Goal: Find specific page/section: Find specific page/section

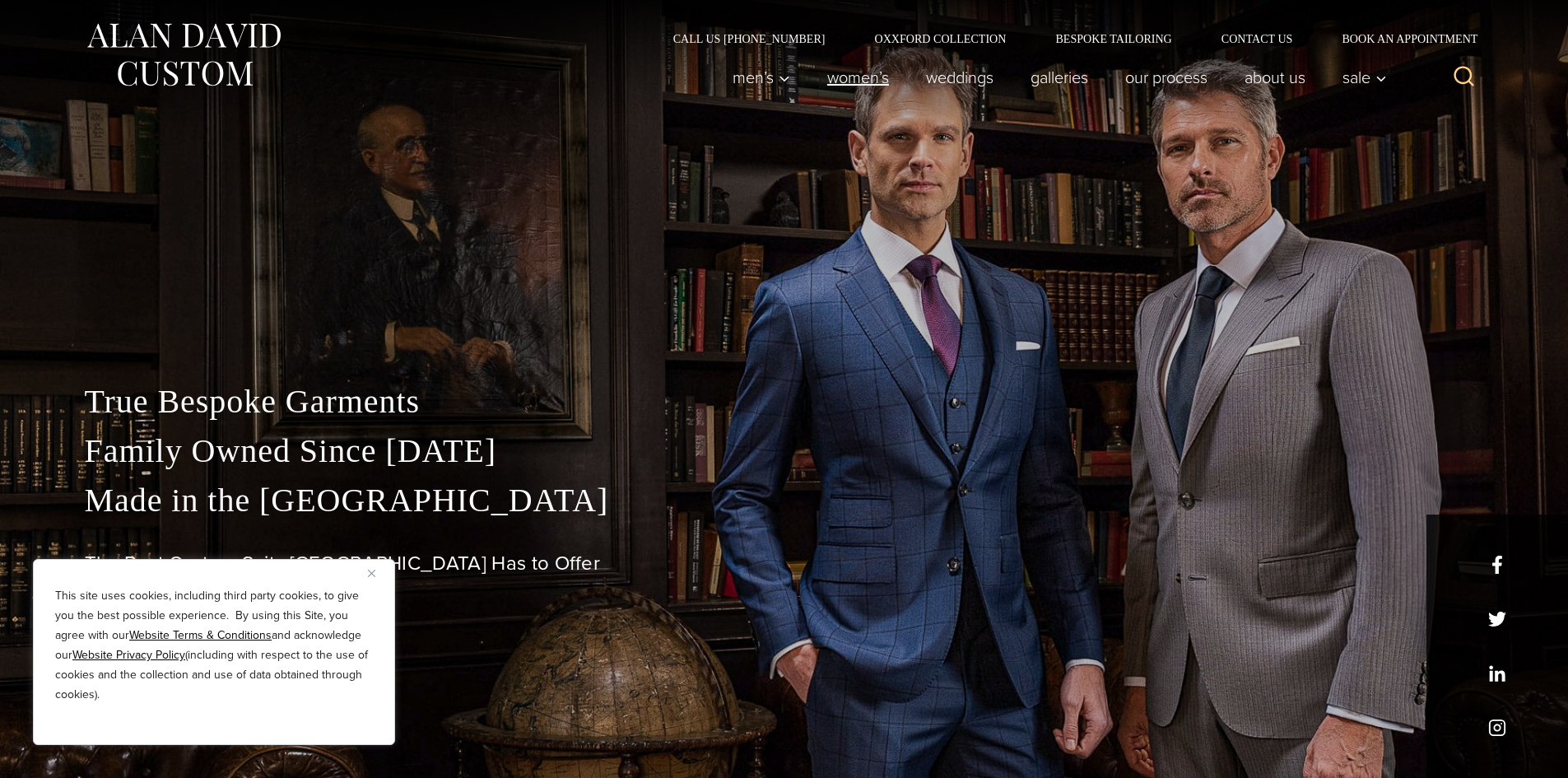
click at [837, 76] on link "Women’s" at bounding box center [857, 77] width 99 height 33
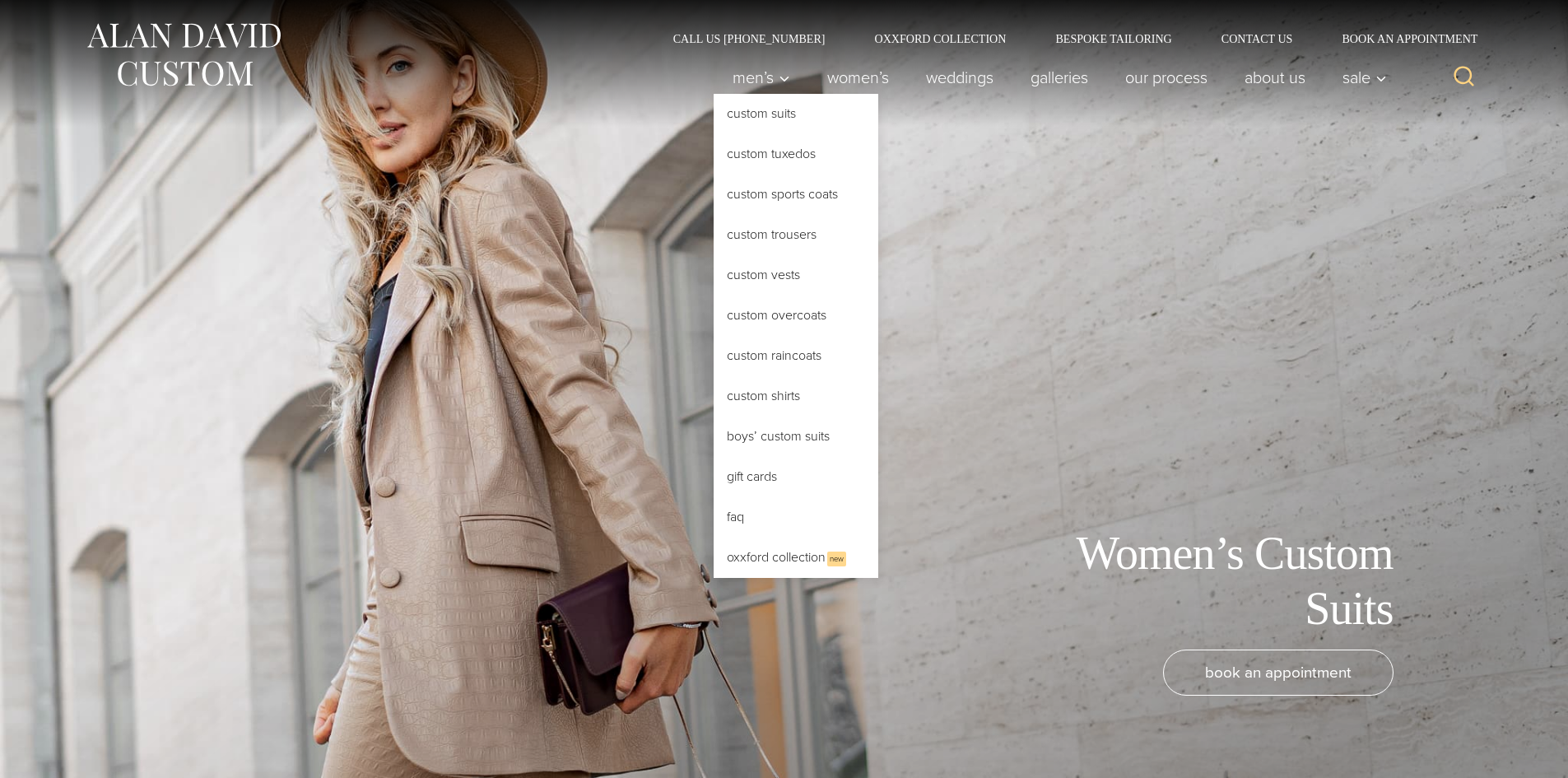
click at [740, 79] on span "Men’s" at bounding box center [761, 77] width 58 height 16
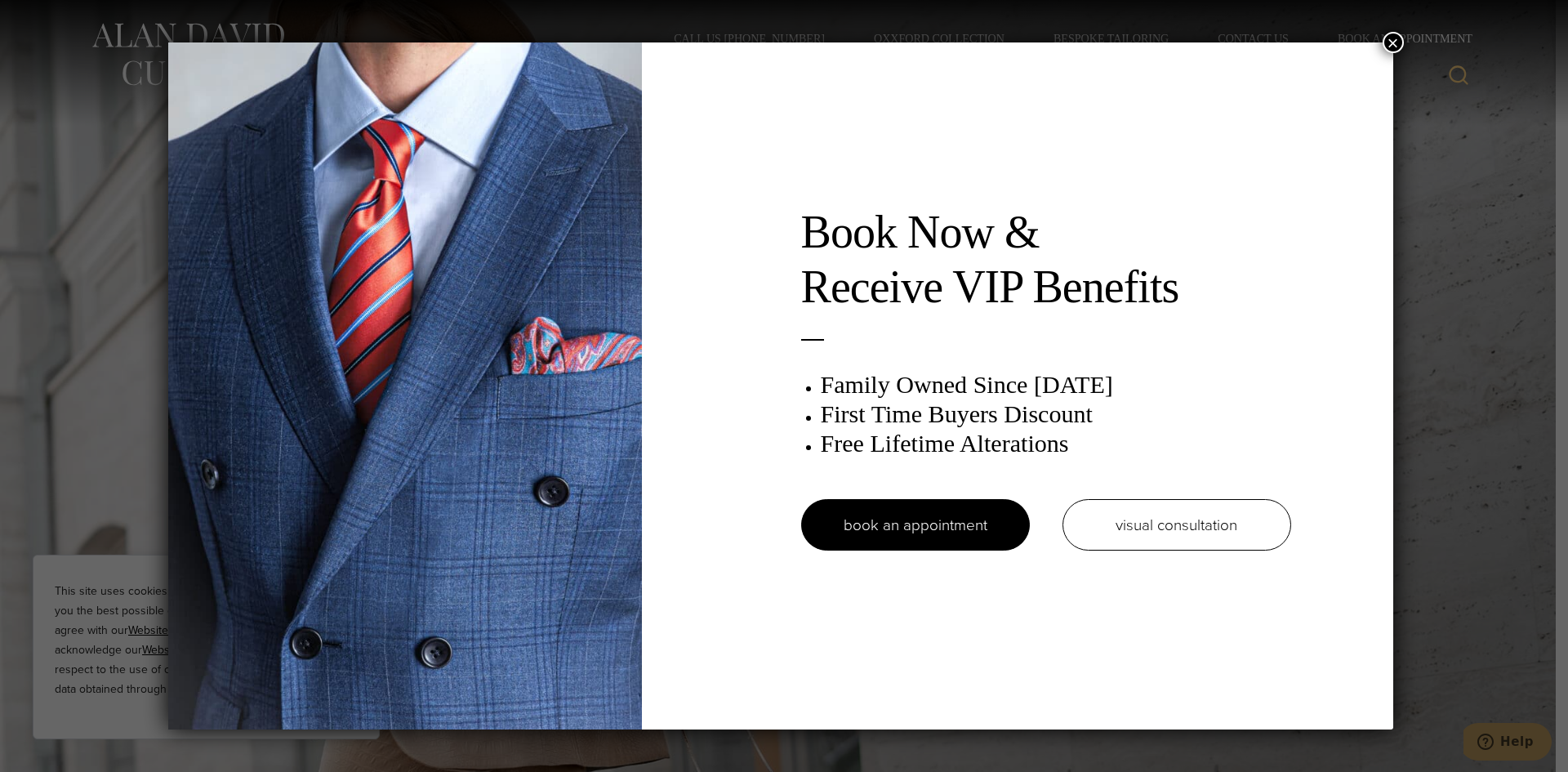
click at [1391, 40] on button "×" at bounding box center [1393, 42] width 21 height 21
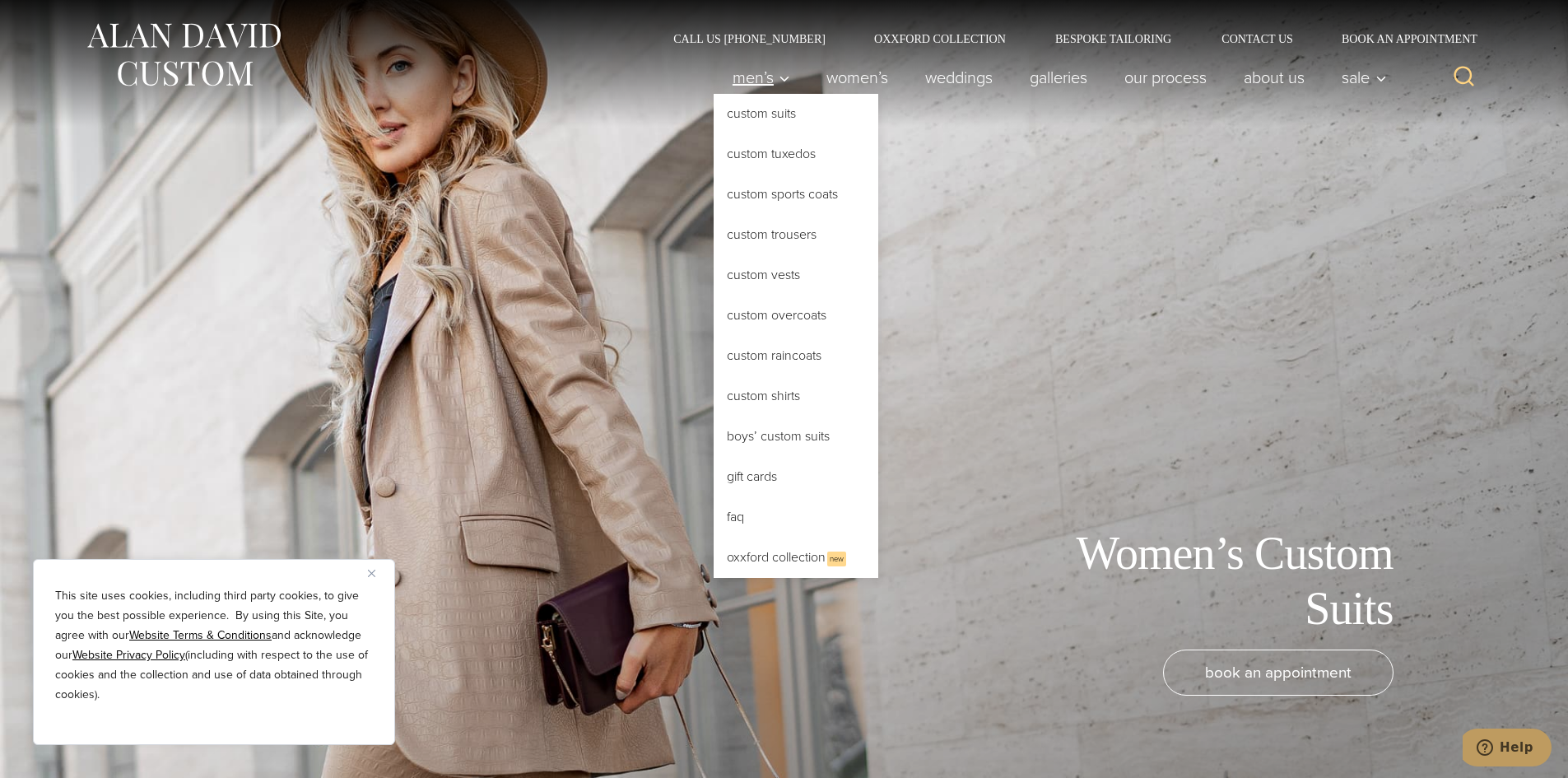
click at [737, 78] on span "Men’s" at bounding box center [761, 77] width 58 height 16
click at [743, 118] on link "Custom Suits" at bounding box center [796, 113] width 165 height 39
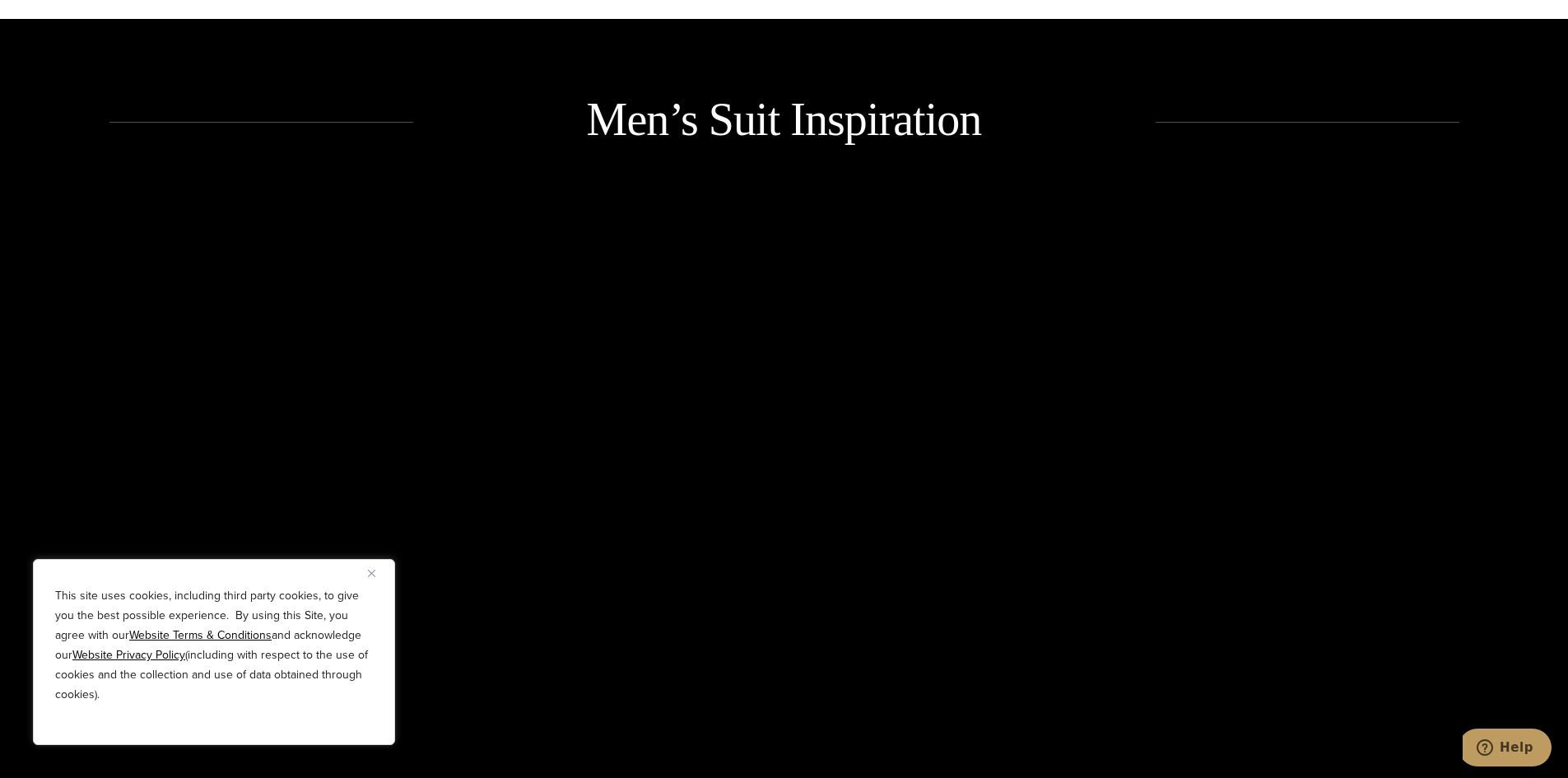
scroll to position [2634, 0]
